Goal: Task Accomplishment & Management: Manage account settings

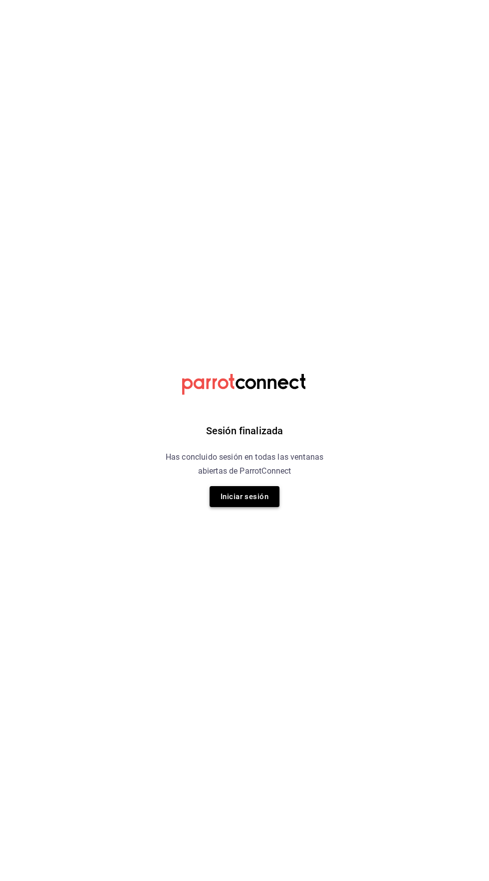
click at [246, 495] on button "Iniciar sesión" at bounding box center [244, 496] width 70 height 21
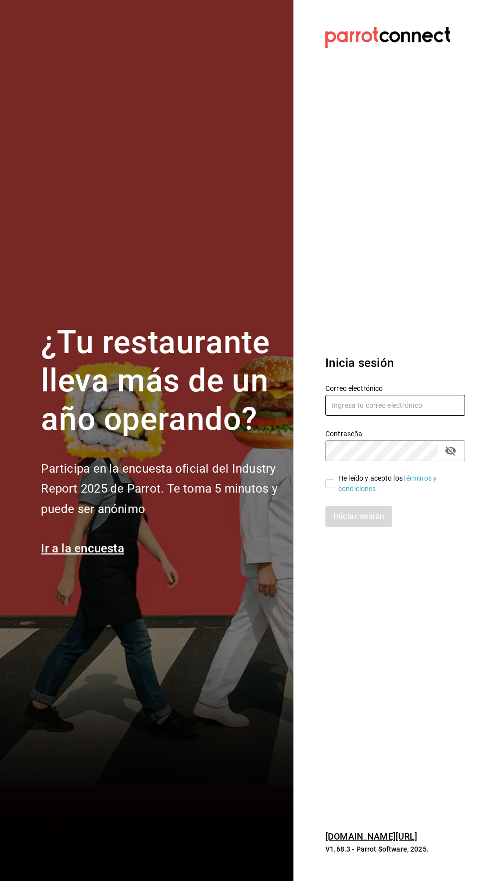
click at [394, 416] on input "text" at bounding box center [395, 405] width 140 height 21
type input "rawrburger@hotmail.com"
click at [332, 488] on input "He leído y acepto los Términos y condiciones." at bounding box center [329, 483] width 9 height 9
checkbox input "true"
click at [360, 527] on button "Iniciar sesión" at bounding box center [359, 516] width 68 height 21
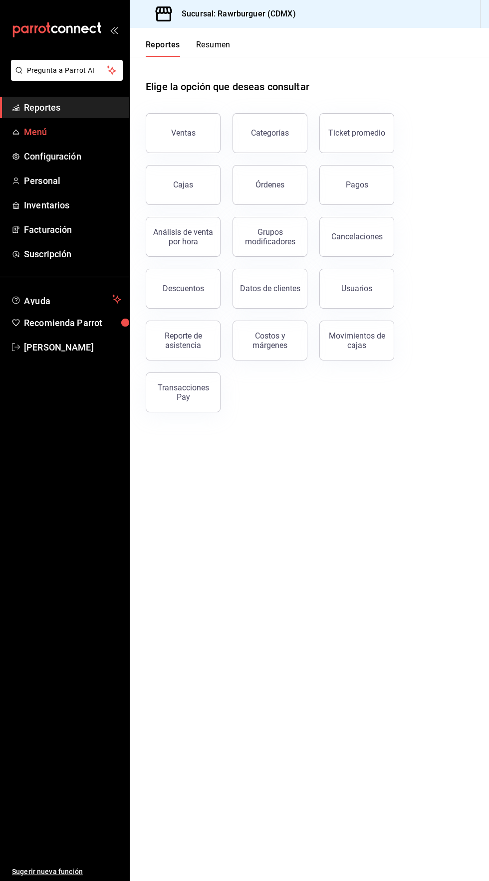
click at [83, 131] on span "Menú" at bounding box center [72, 131] width 97 height 13
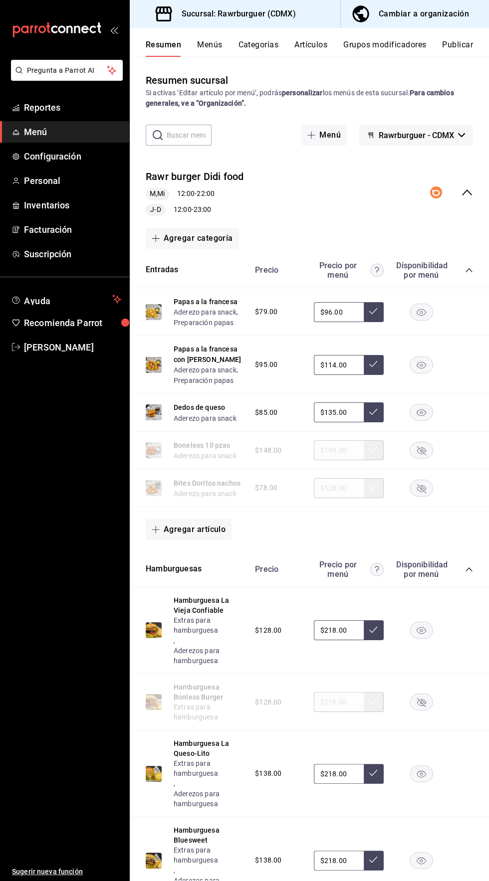
click at [216, 47] on button "Menús" at bounding box center [209, 48] width 25 height 17
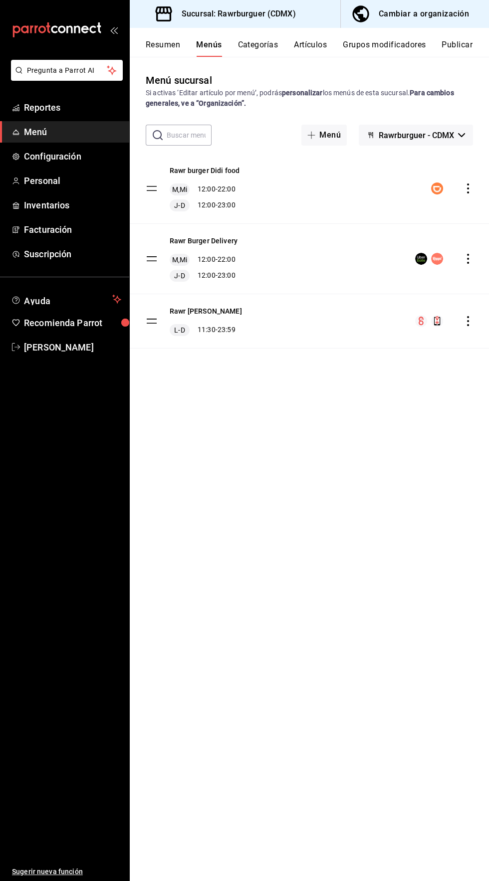
click at [467, 188] on icon "actions" at bounding box center [468, 189] width 2 height 10
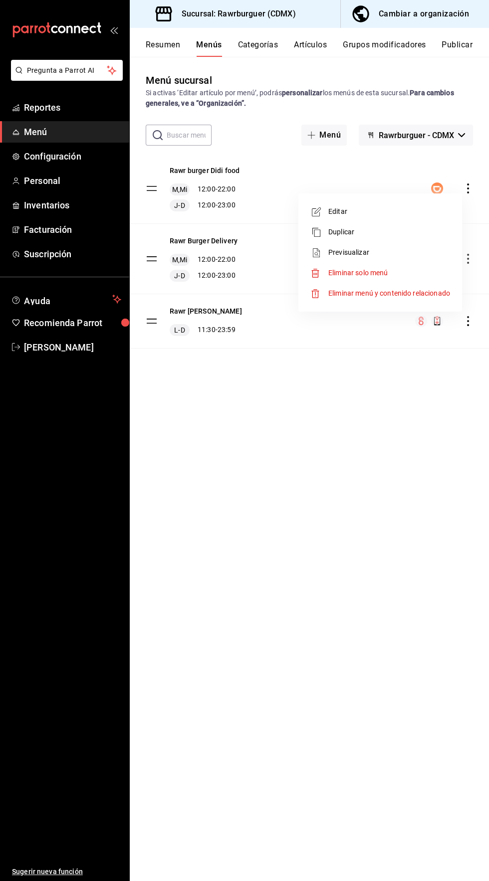
click at [394, 213] on span "Editar" at bounding box center [389, 211] width 122 height 10
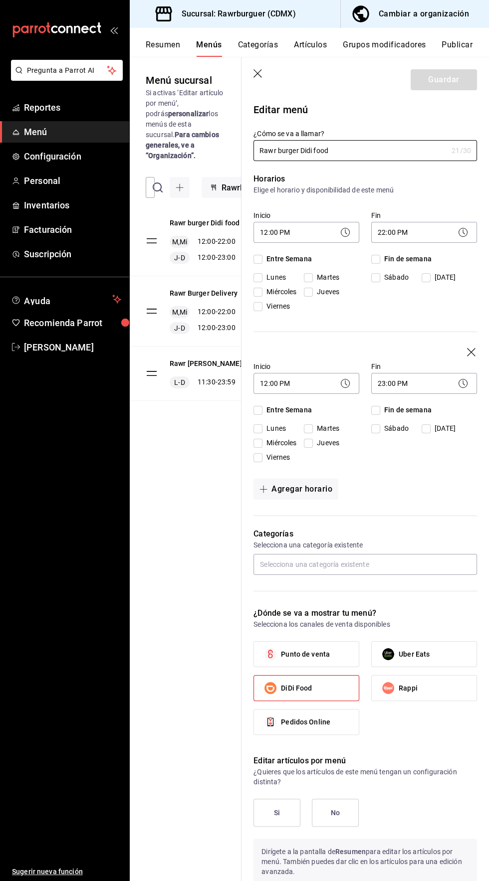
checkbox input "true"
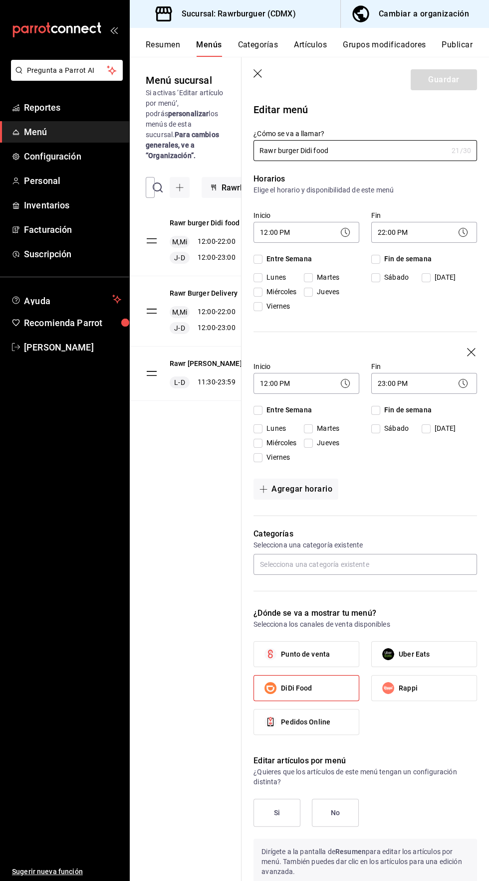
checkbox input "true"
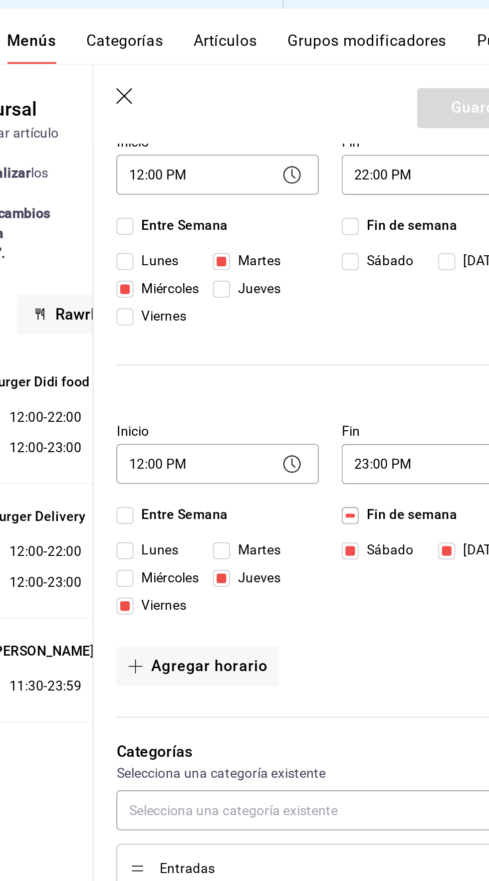
scroll to position [118, 0]
click at [296, 257] on body "Pregunta a Parrot AI Reportes Menú Configuración Personal Inventarios Facturaci…" at bounding box center [244, 440] width 489 height 881
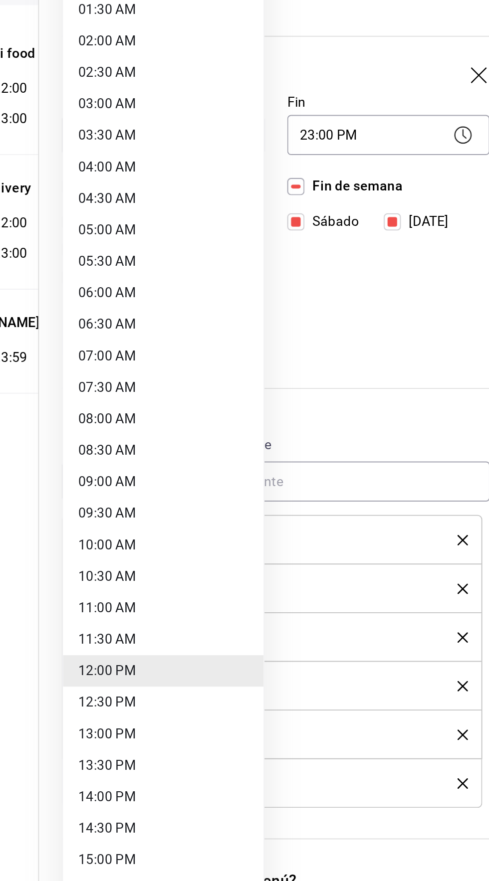
click at [301, 581] on li "13:00 PM" at bounding box center [306, 578] width 105 height 16
type input "13:00"
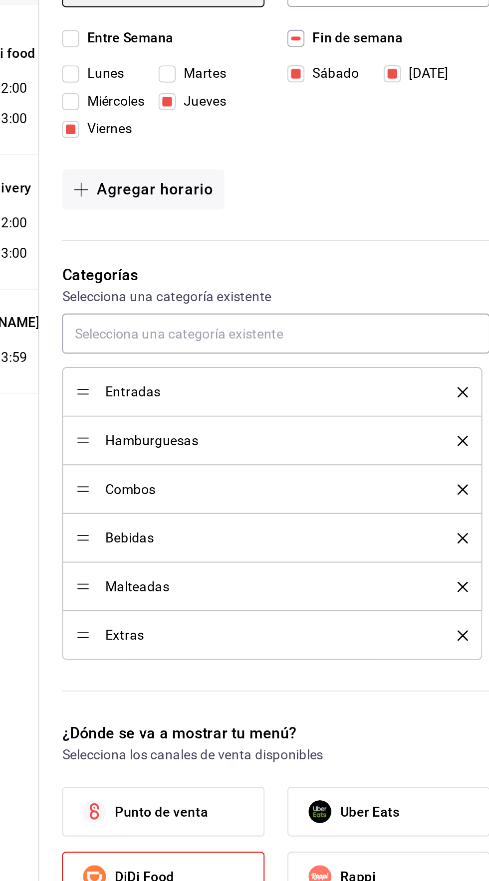
scroll to position [0, 0]
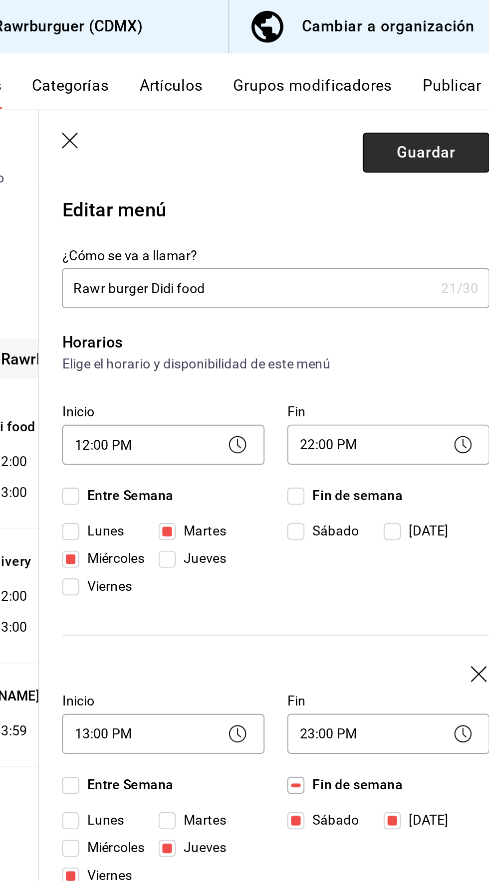
click at [450, 81] on button "Guardar" at bounding box center [443, 79] width 66 height 21
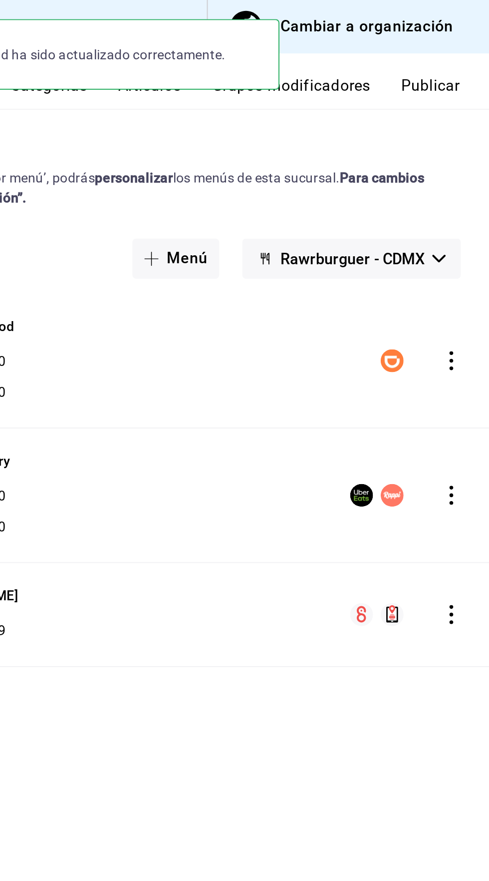
click at [467, 258] on icon "actions" at bounding box center [468, 259] width 2 height 10
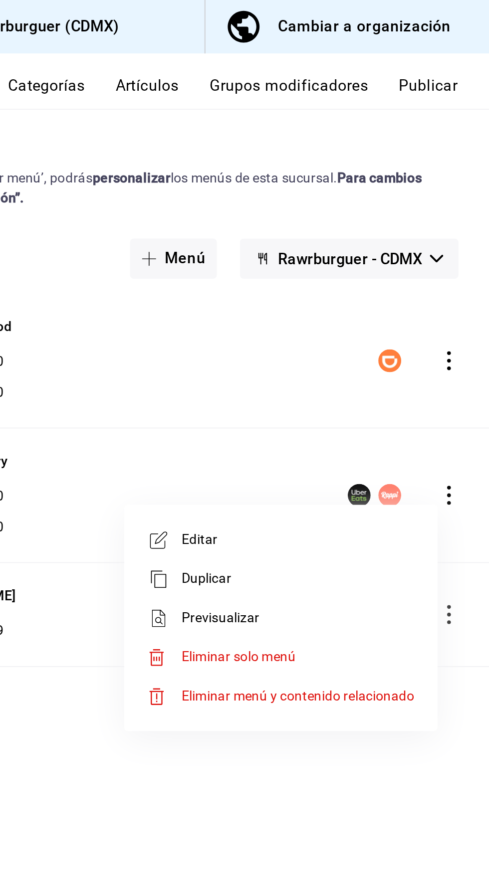
click at [401, 279] on span "Editar" at bounding box center [389, 282] width 122 height 10
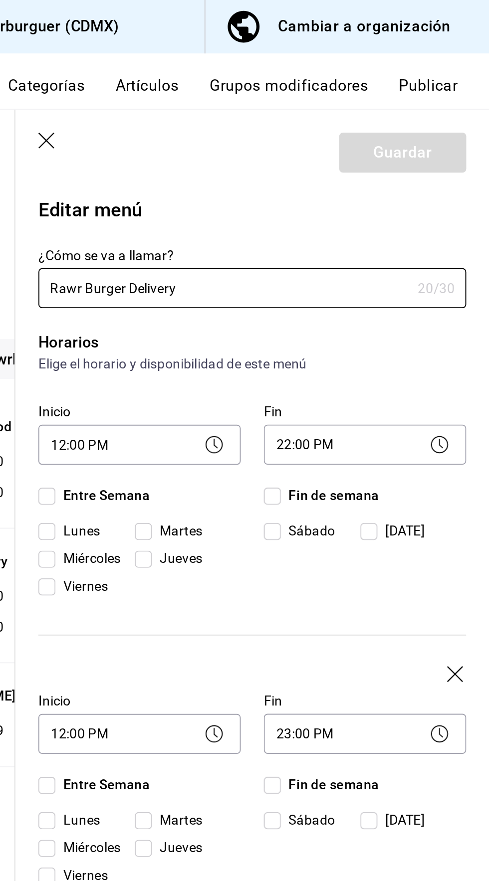
checkbox input "true"
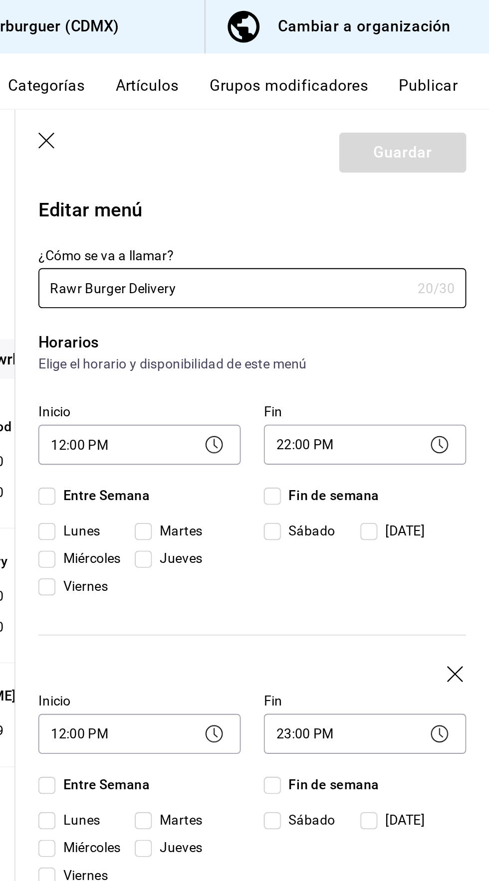
checkbox input "true"
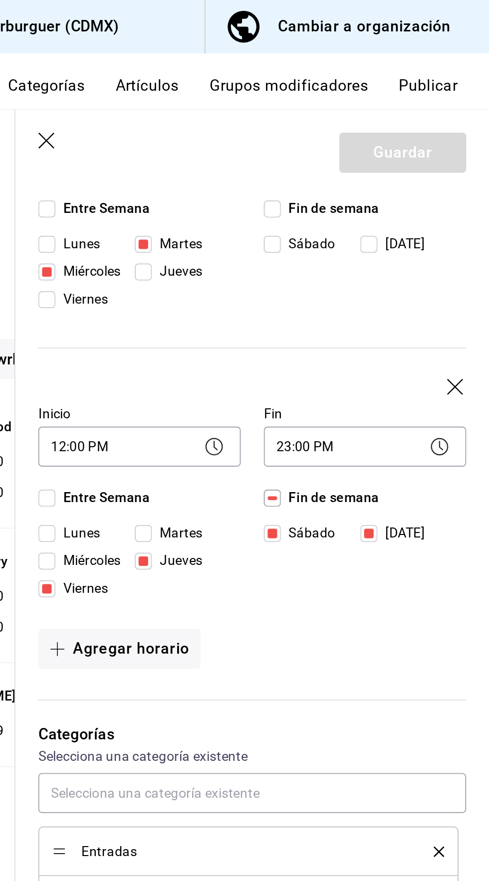
scroll to position [152, 0]
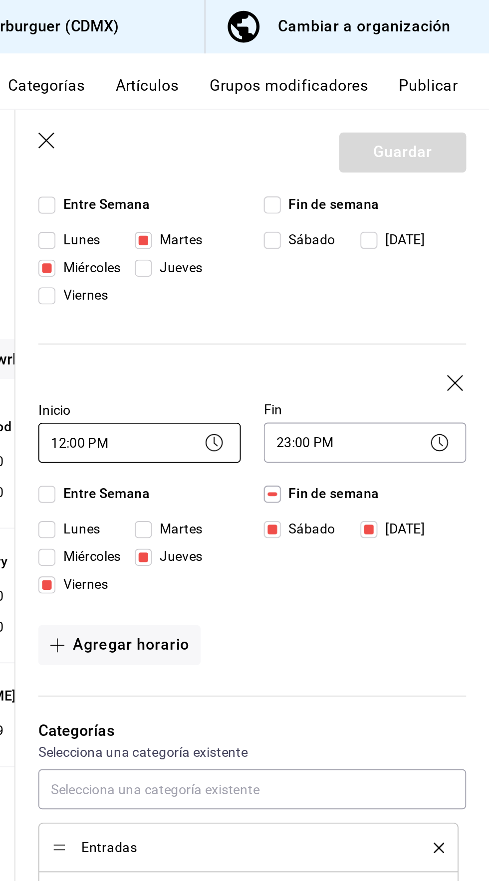
click at [283, 230] on body "Pregunta a Parrot AI Reportes Menú Configuración Personal Inventarios Facturaci…" at bounding box center [244, 440] width 489 height 881
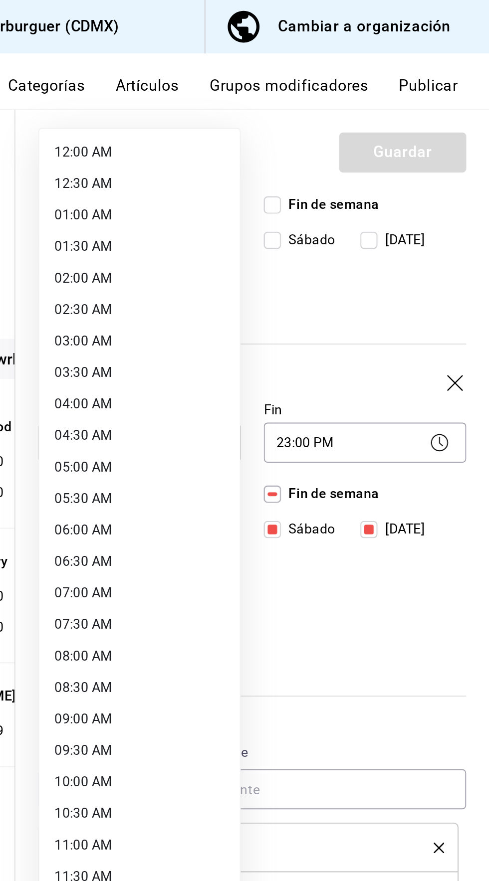
scroll to position [0, 0]
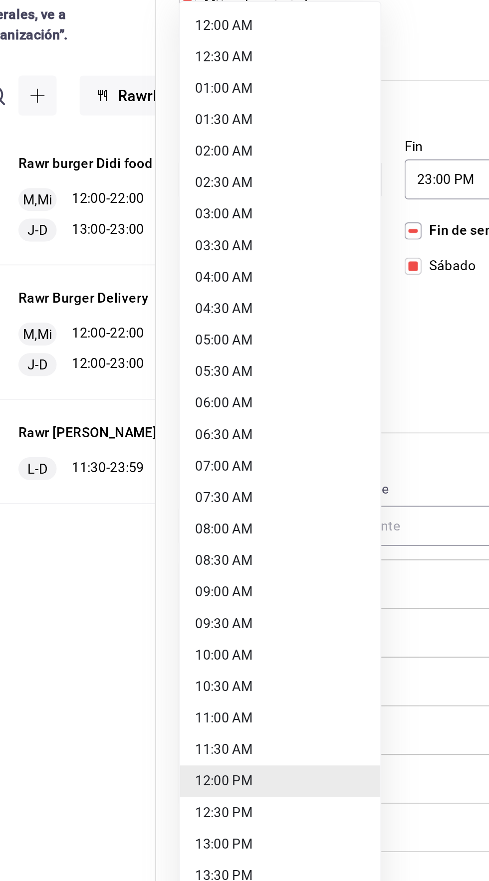
click at [305, 581] on li "13:00 PM" at bounding box center [306, 578] width 105 height 16
type input "13:00"
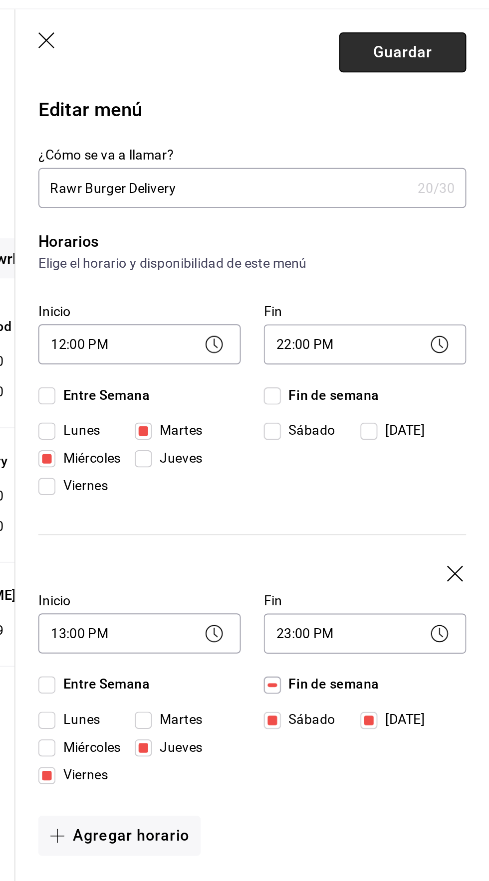
click at [461, 78] on button "Guardar" at bounding box center [443, 79] width 66 height 21
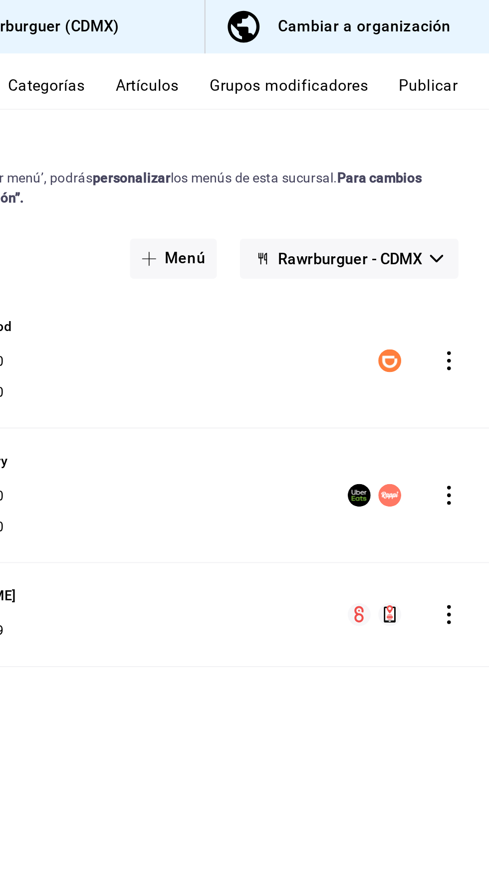
click at [460, 45] on button "Publicar" at bounding box center [456, 48] width 31 height 17
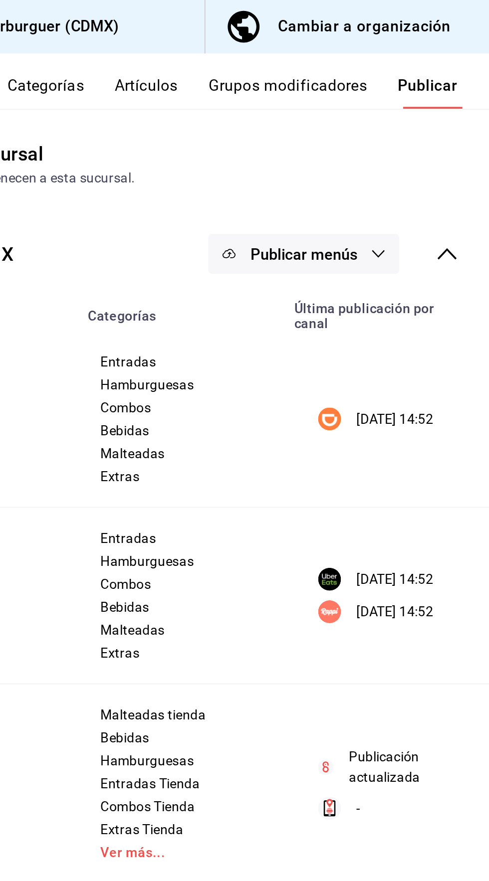
click at [418, 133] on span "Publicar menús" at bounding box center [392, 132] width 56 height 9
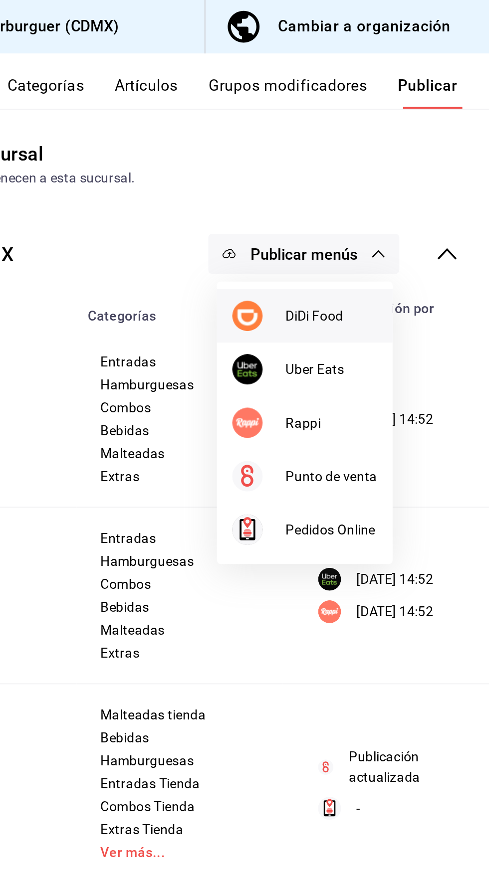
click at [406, 165] on span "DiDi Food" at bounding box center [406, 165] width 48 height 10
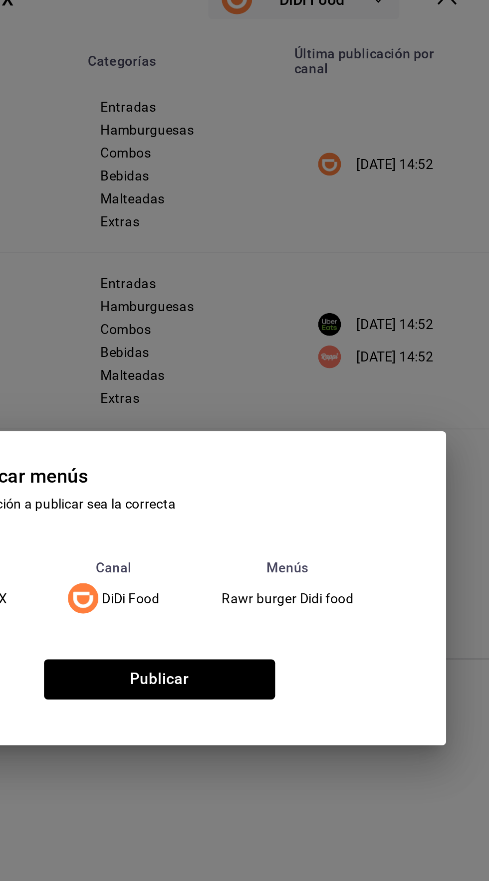
click at [342, 458] on td "Rawr burger Didi food" at bounding box center [384, 446] width 102 height 24
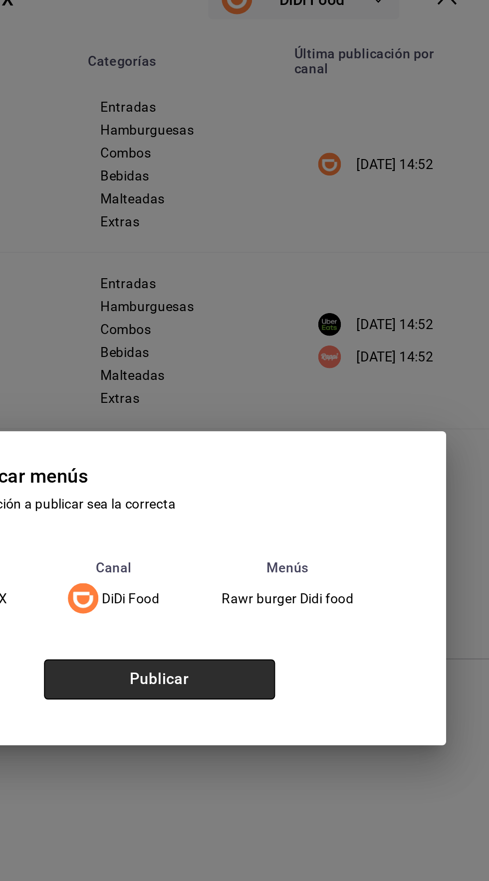
click at [347, 499] on button "Publicar" at bounding box center [316, 488] width 121 height 21
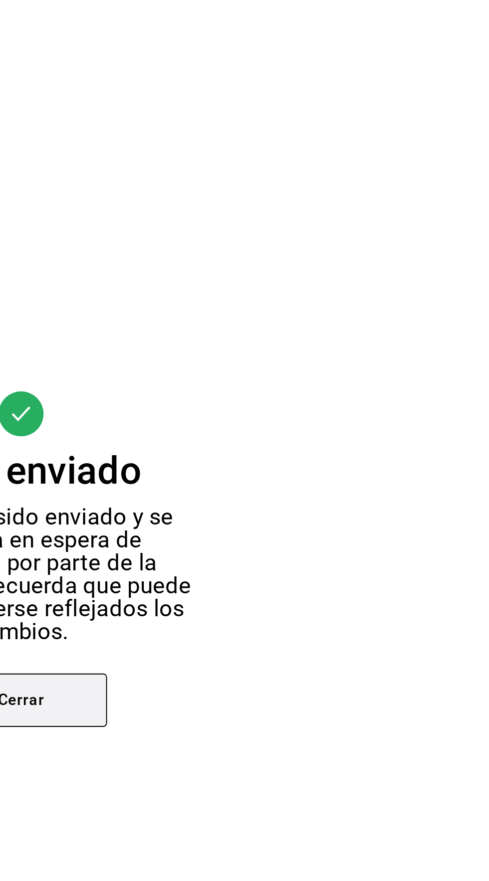
click at [271, 529] on button "Cerrar" at bounding box center [244, 515] width 90 height 28
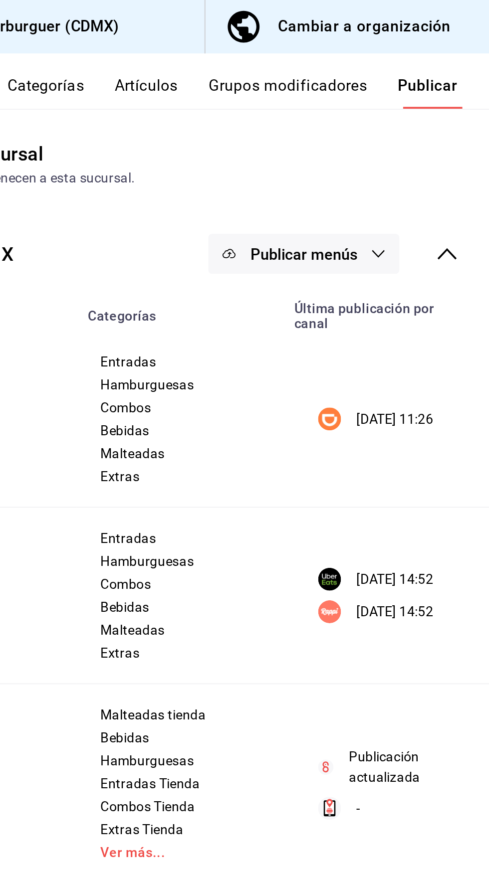
click at [420, 134] on button "Publicar menús" at bounding box center [392, 132] width 100 height 21
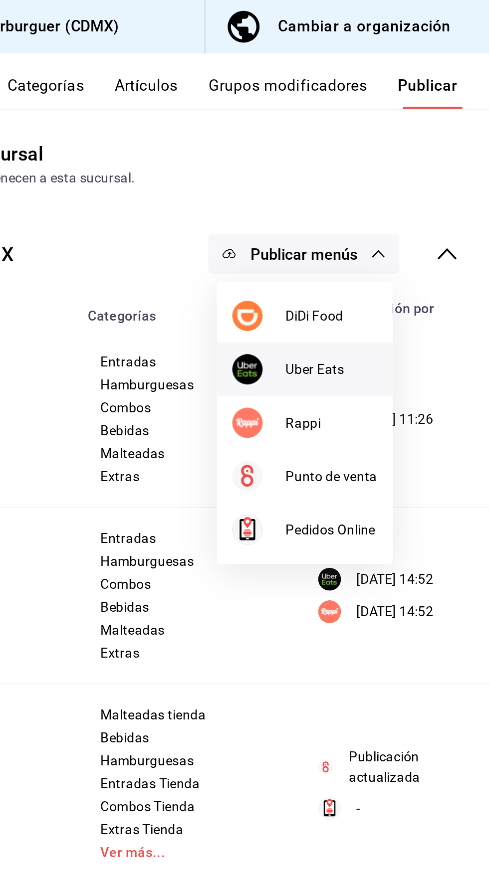
click at [413, 190] on span "Uber Eats" at bounding box center [406, 193] width 48 height 10
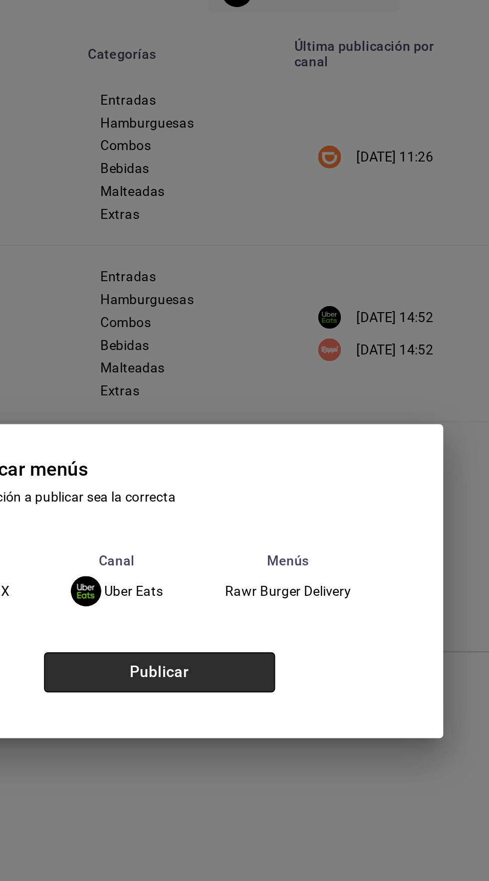
click at [339, 499] on button "Publicar" at bounding box center [316, 488] width 121 height 21
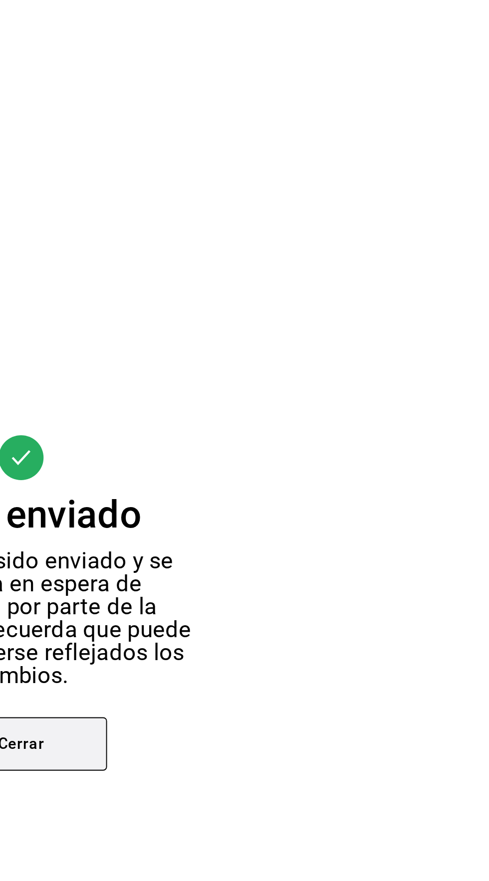
click at [268, 529] on button "Cerrar" at bounding box center [244, 515] width 90 height 28
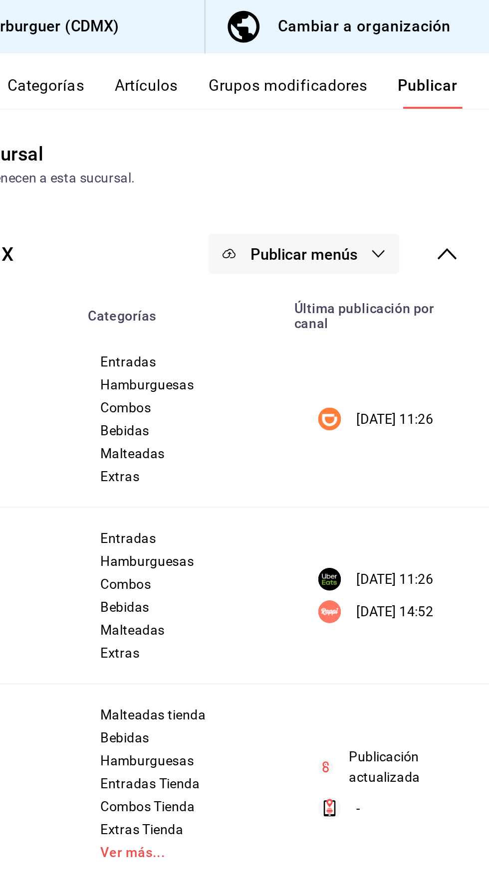
click at [427, 124] on button "Publicar menús" at bounding box center [392, 132] width 100 height 21
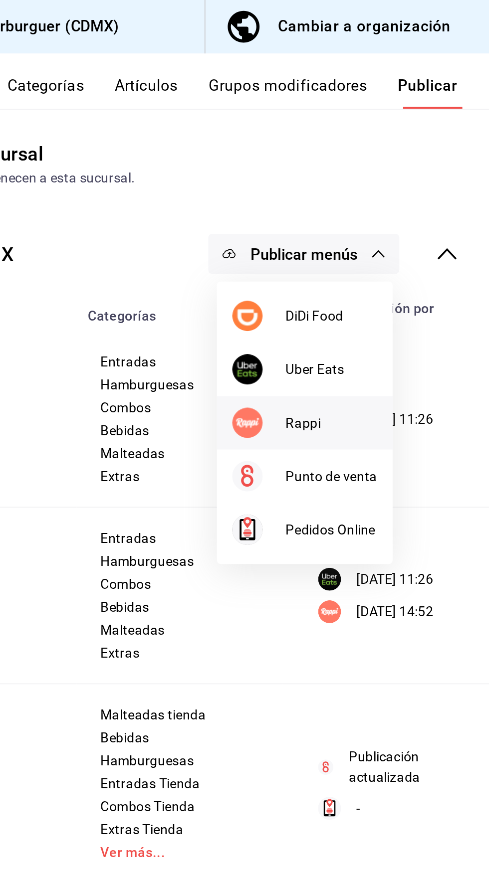
click at [414, 221] on span "Rappi" at bounding box center [406, 221] width 48 height 10
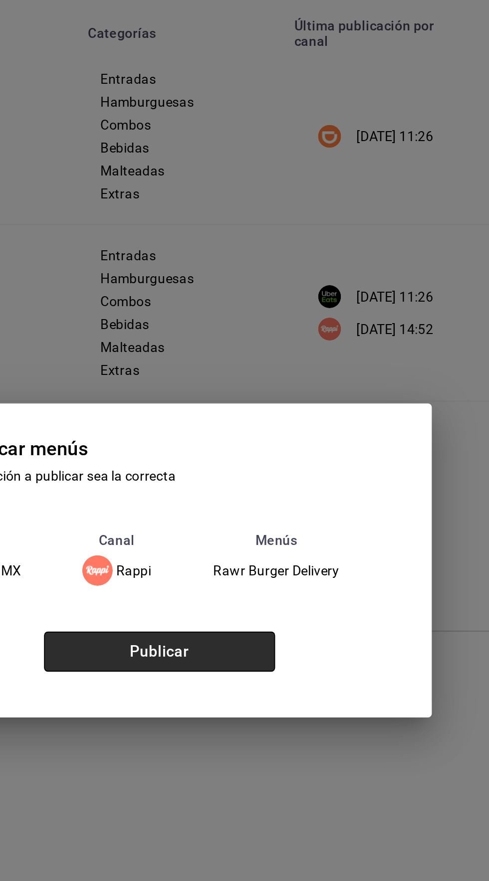
click at [328, 499] on button "Publicar" at bounding box center [316, 488] width 121 height 21
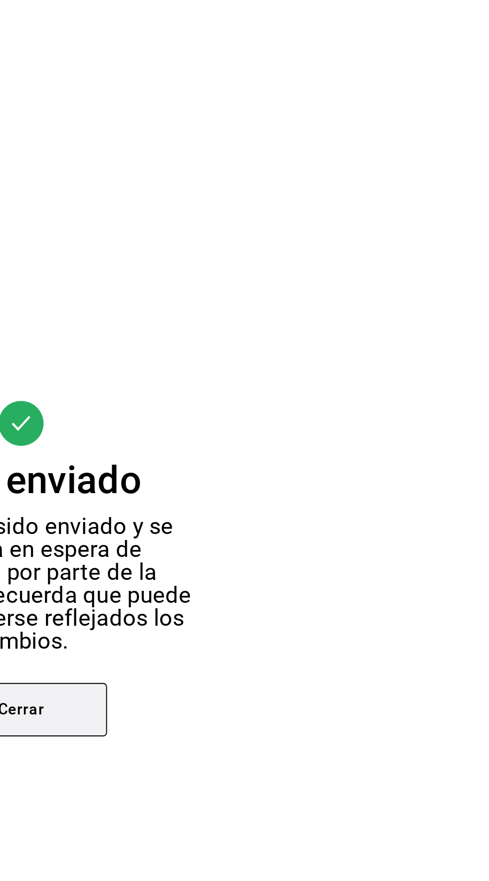
click at [272, 529] on button "Cerrar" at bounding box center [244, 515] width 90 height 28
